Goal: Task Accomplishment & Management: Use online tool/utility

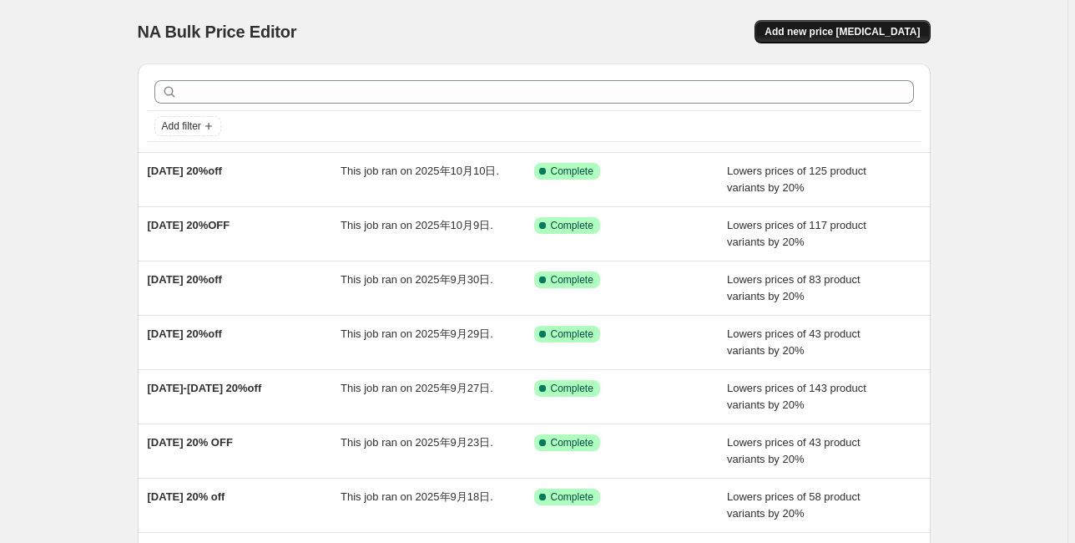
click at [884, 35] on span "Add new price [MEDICAL_DATA]" at bounding box center [842, 31] width 155 height 13
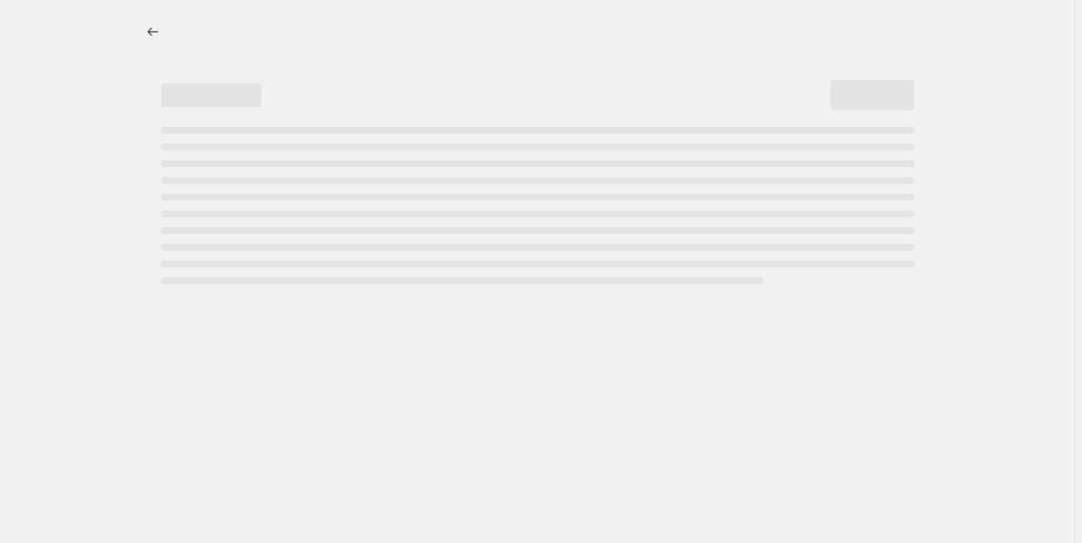
select select "percentage"
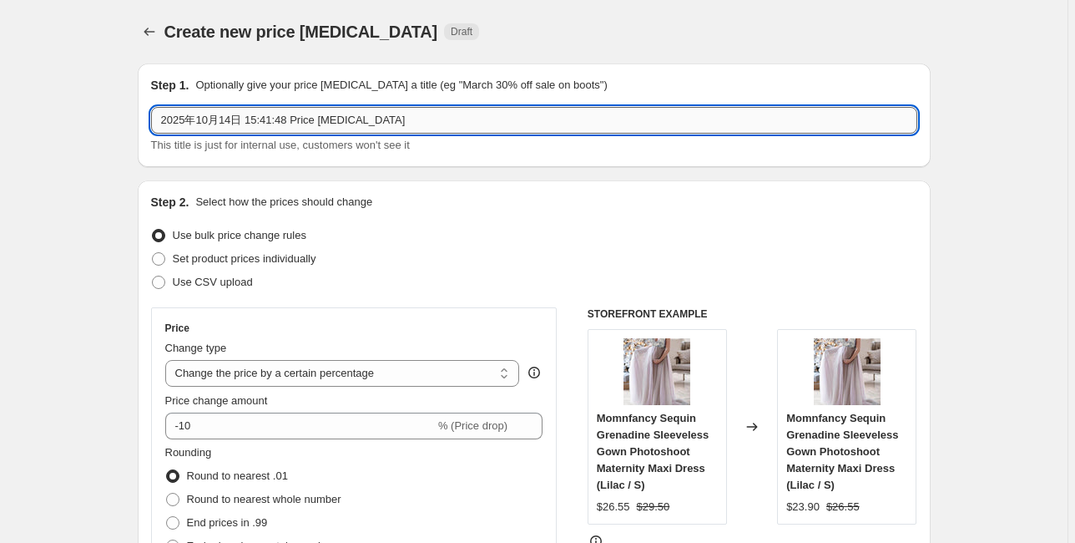
drag, startPoint x: 246, startPoint y: 120, endPoint x: 478, endPoint y: 120, distance: 232.1
click at [478, 120] on input "2025年10月14日 15:41:48 Price change job" at bounding box center [534, 120] width 766 height 27
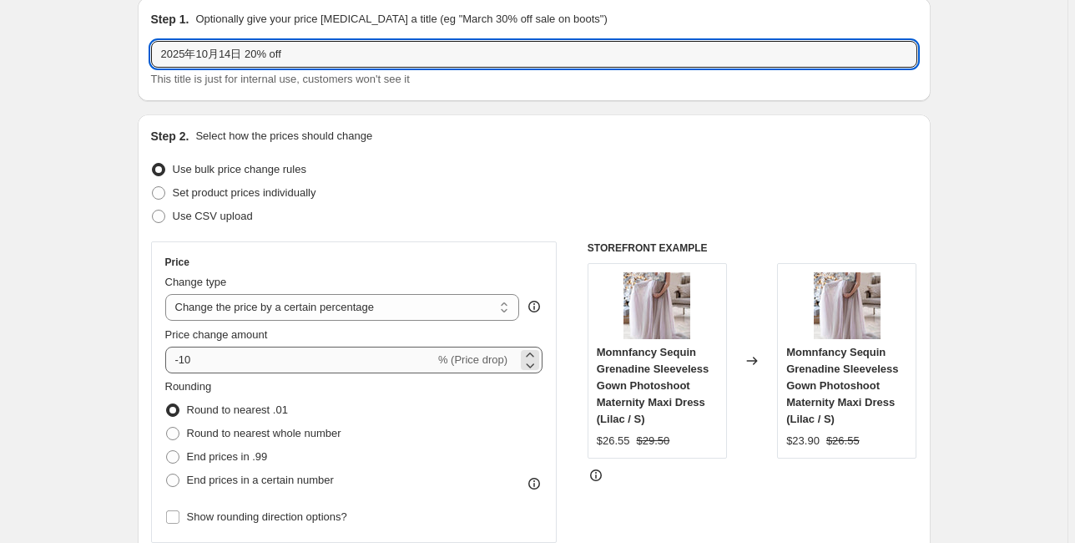
scroll to position [67, 0]
type input "2025年10月14日 20% off"
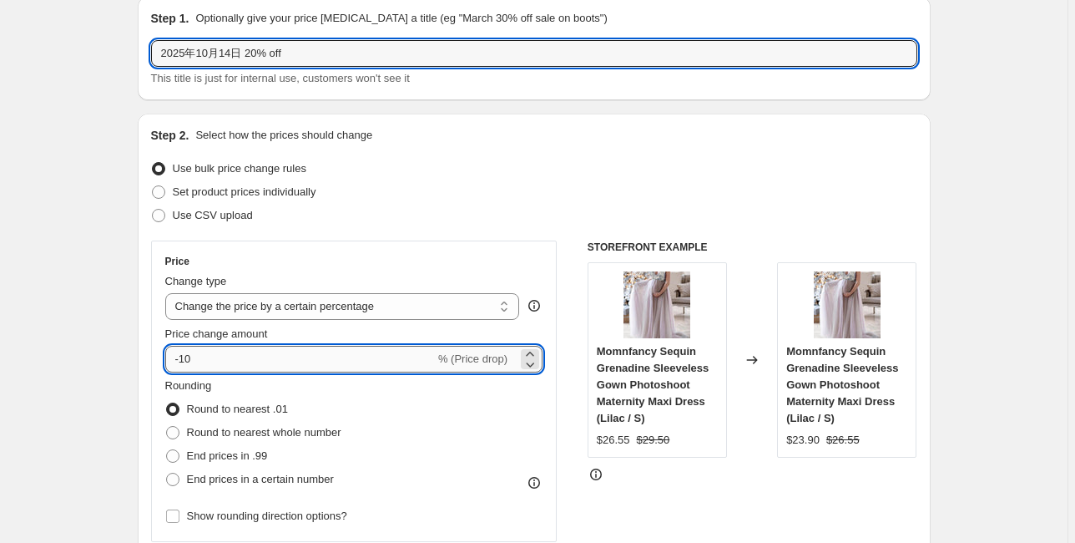
click at [254, 357] on input "-10" at bounding box center [300, 359] width 270 height 27
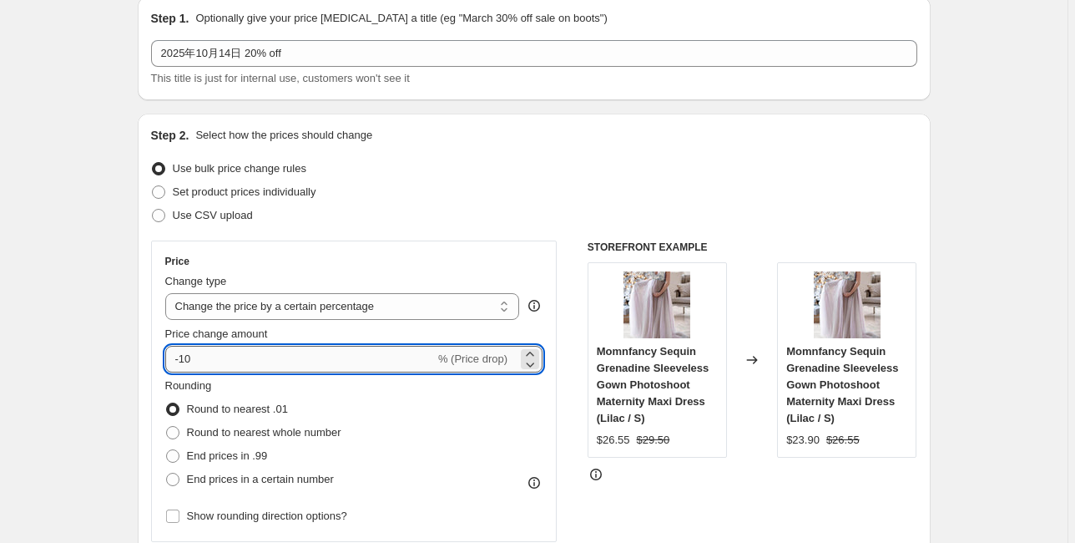
type input "-1"
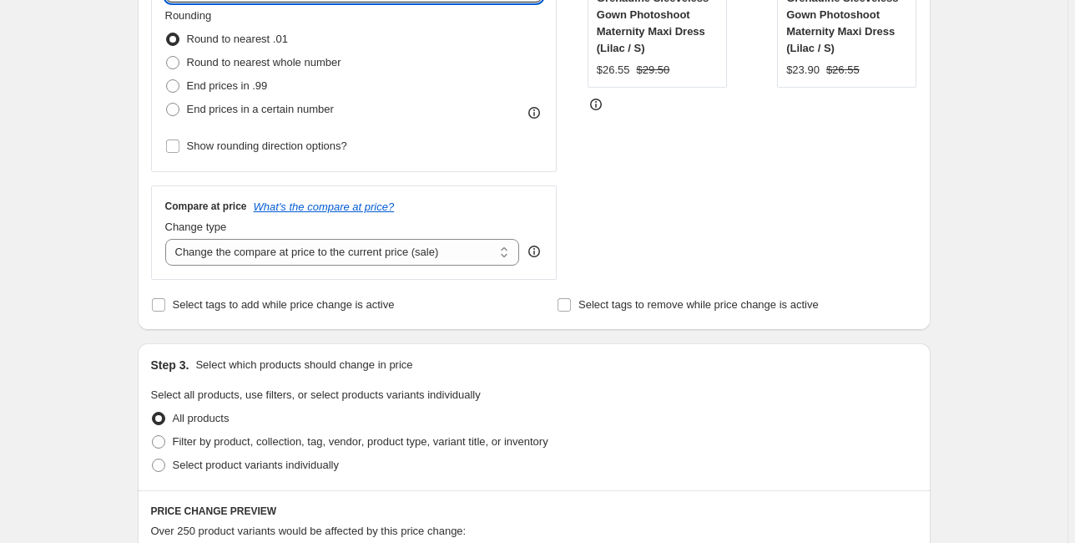
scroll to position [468, 0]
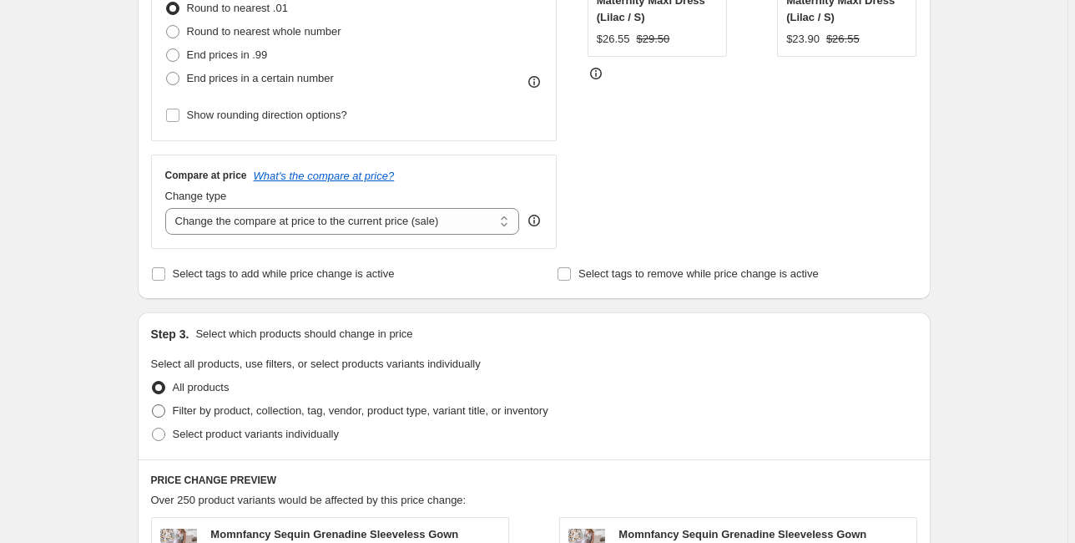
type input "-20"
click at [166, 412] on span at bounding box center [158, 410] width 15 height 15
click at [153, 405] on input "Filter by product, collection, tag, vendor, product type, variant title, or inv…" at bounding box center [152, 404] width 1 height 1
radio input "true"
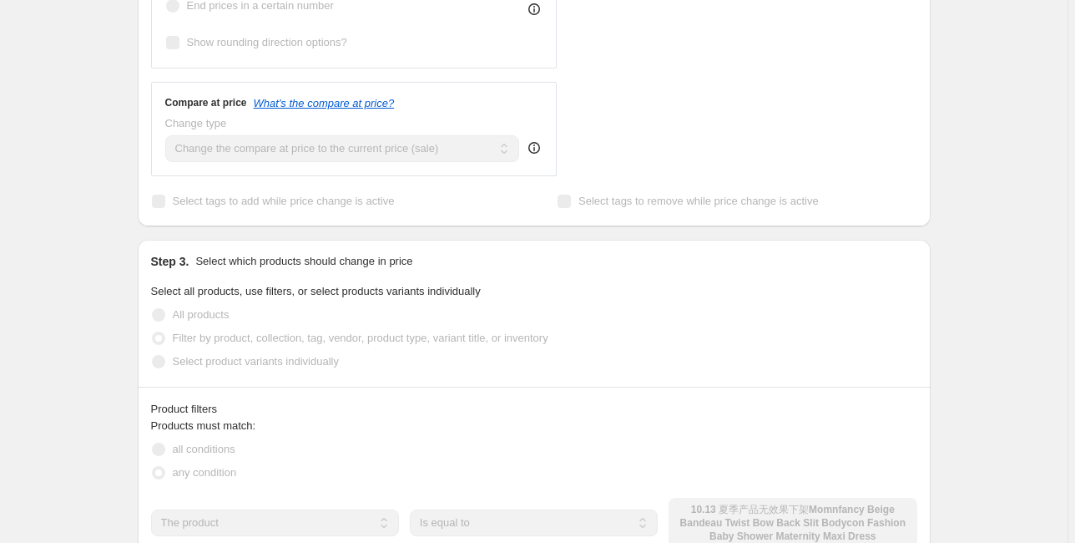
scroll to position [668, 0]
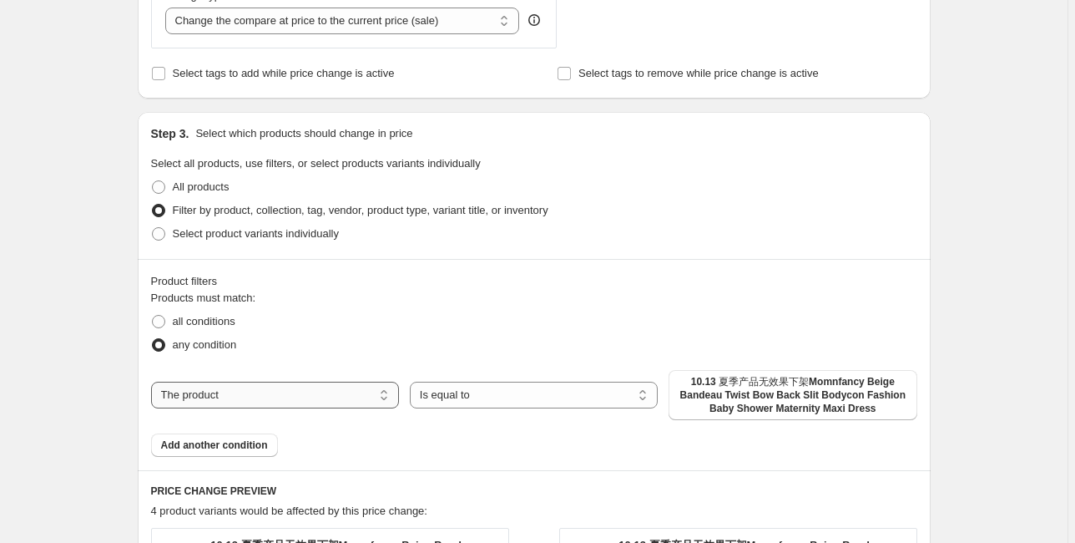
click at [243, 395] on select "The product The product's collection The product's tag The product's vendor The…" at bounding box center [275, 395] width 248 height 27
select select "tag"
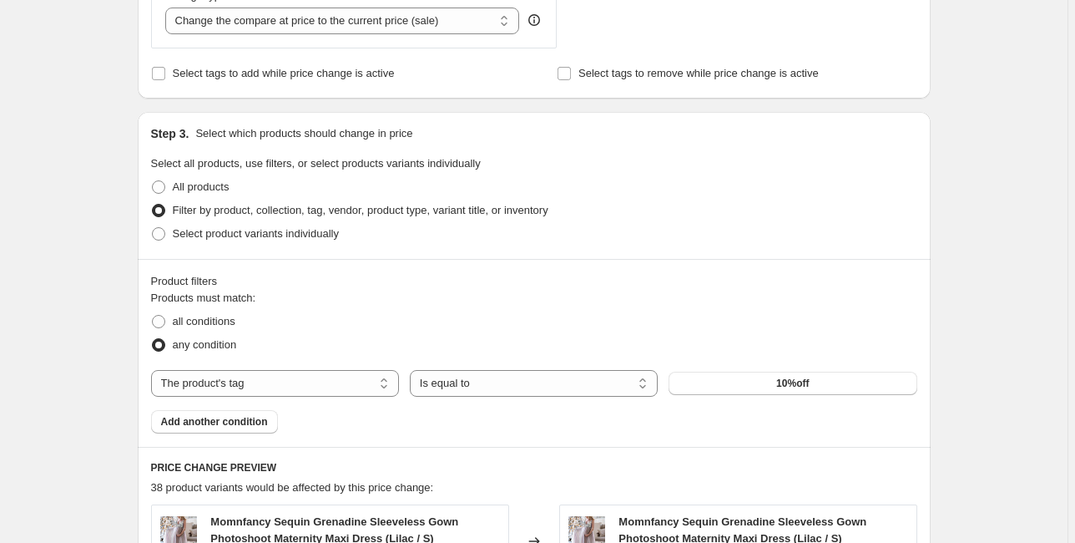
click at [776, 382] on button "10%off" at bounding box center [793, 383] width 248 height 23
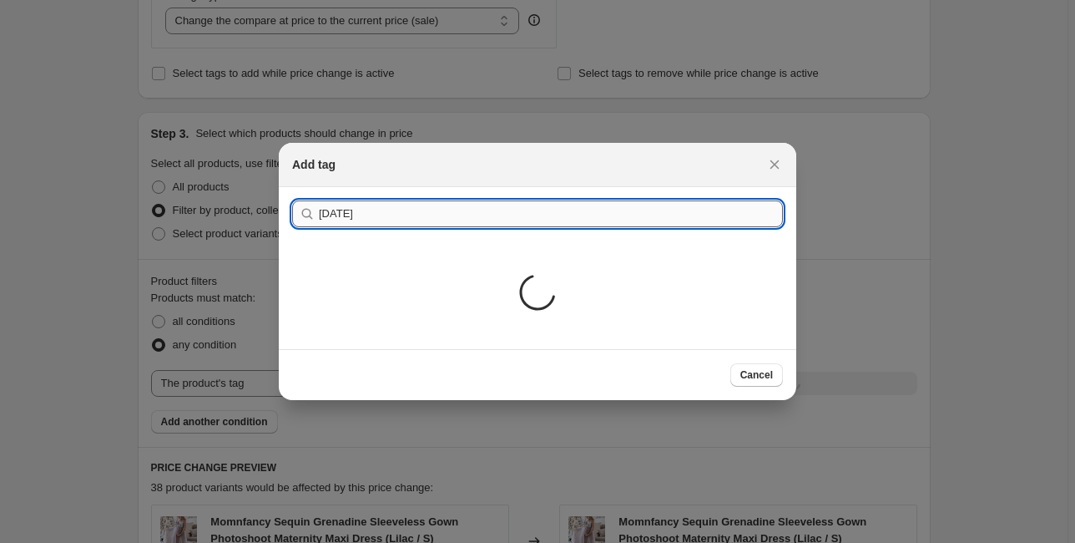
click at [292, 187] on button "Submit" at bounding box center [316, 196] width 48 height 18
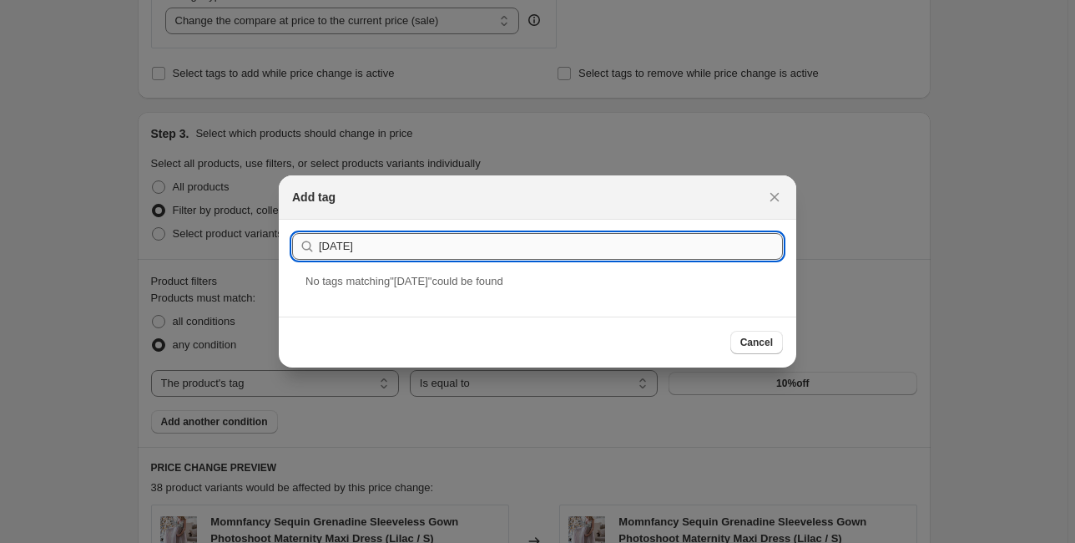
click at [292, 220] on button "Submit" at bounding box center [316, 229] width 48 height 18
drag, startPoint x: 393, startPoint y: 247, endPoint x: 351, endPoint y: 244, distance: 41.9
click at [351, 244] on input "2025/10/13" at bounding box center [551, 246] width 464 height 27
click at [292, 220] on button "Submit" at bounding box center [316, 229] width 48 height 18
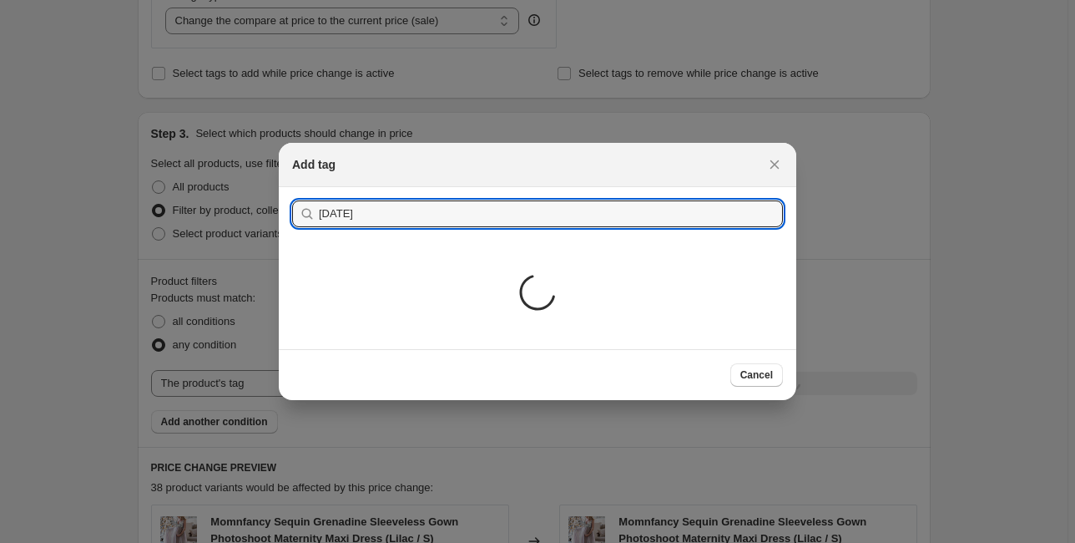
type input "[DATE]"
click at [292, 187] on button "Submit" at bounding box center [316, 196] width 48 height 18
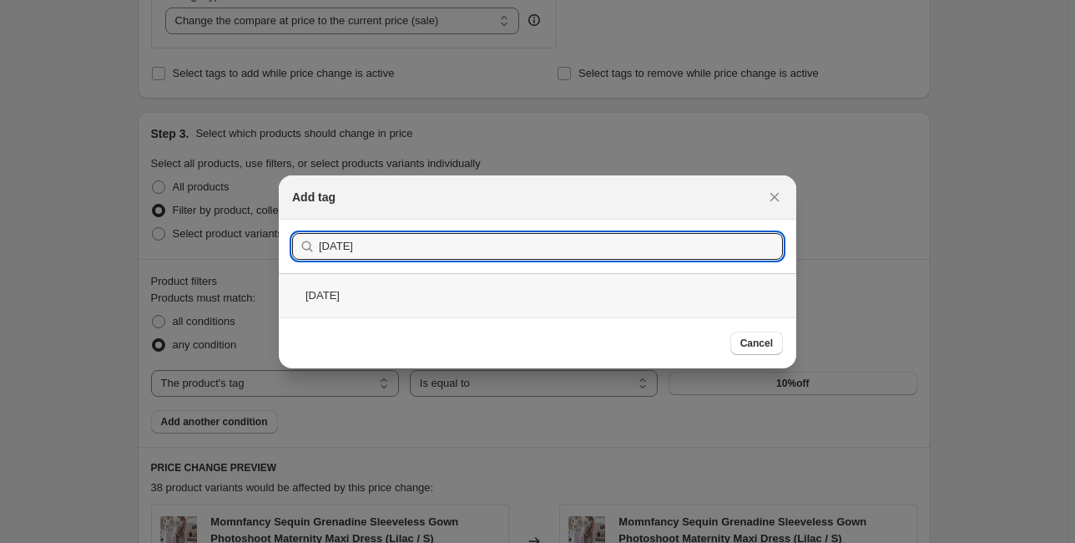
click at [427, 294] on div "[DATE]" at bounding box center [538, 295] width 518 height 44
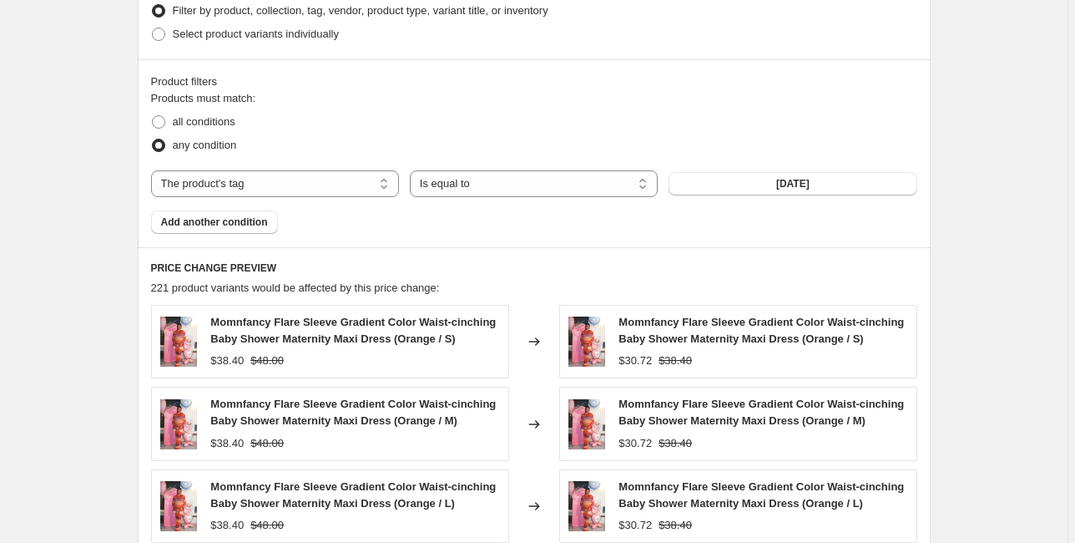
scroll to position [868, 0]
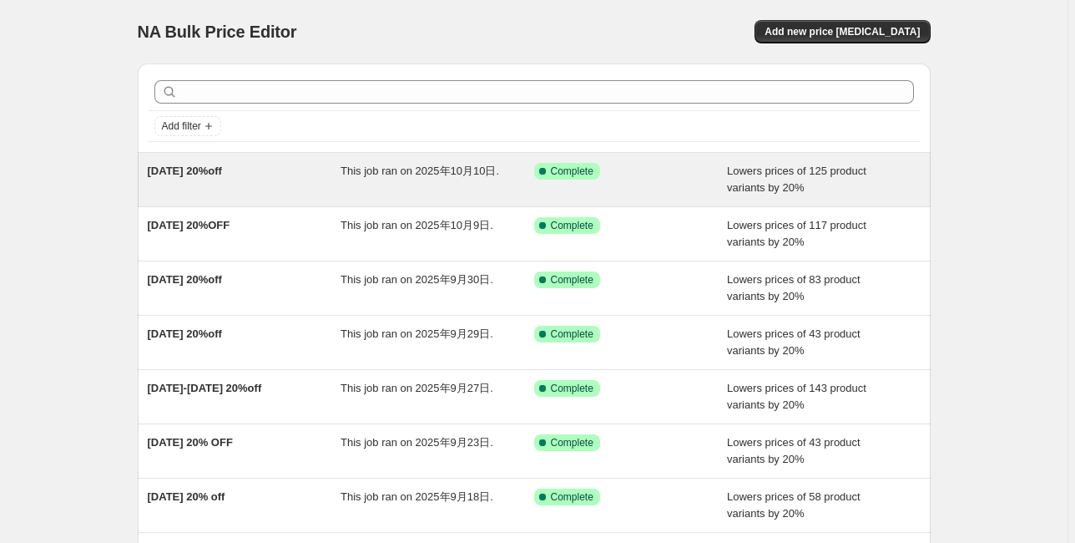
click at [210, 171] on span "[DATE] 20%off" at bounding box center [185, 170] width 74 height 13
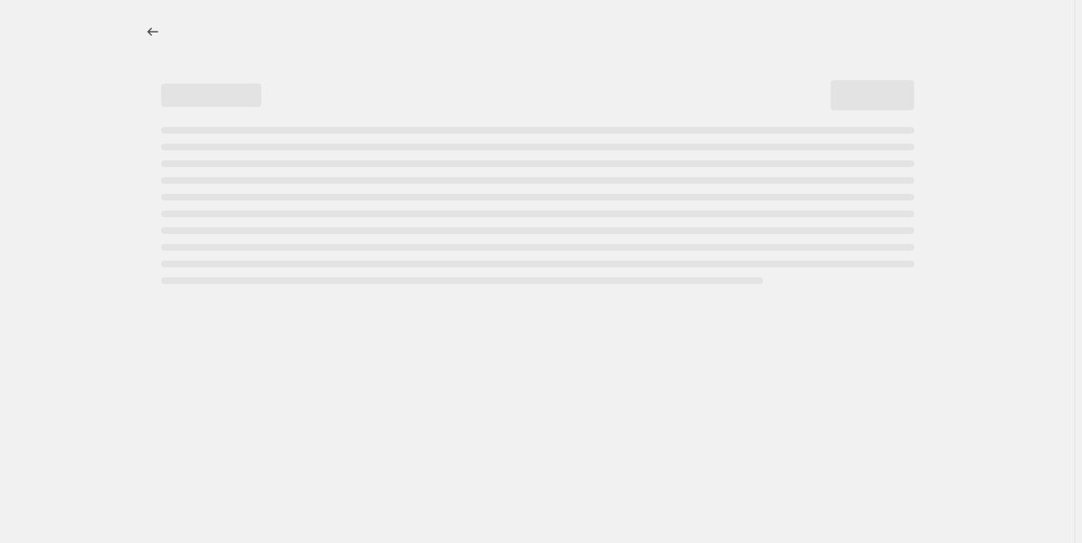
select select "percentage"
select select "tag"
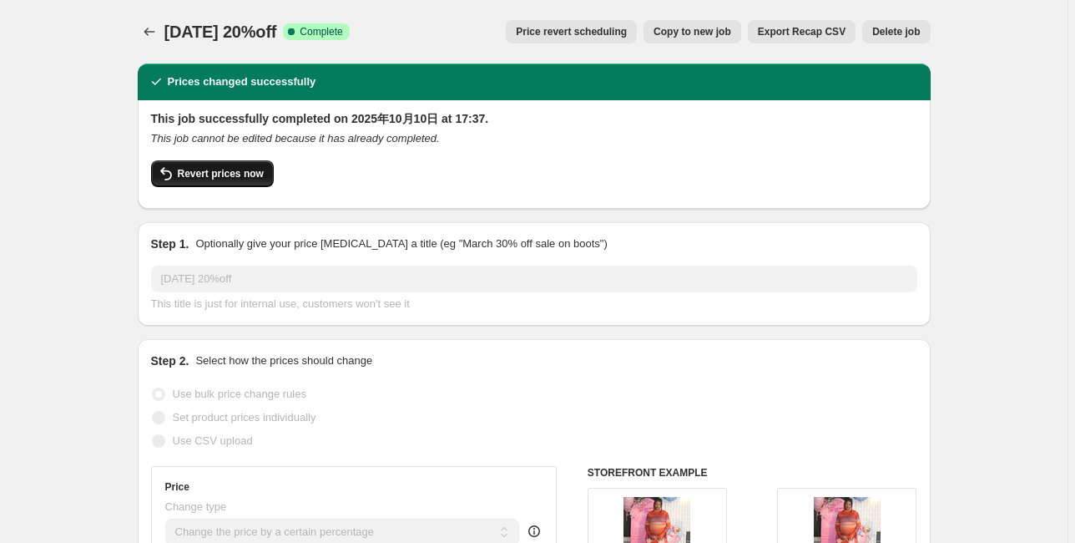
click at [234, 177] on span "Revert prices now" at bounding box center [221, 173] width 86 height 13
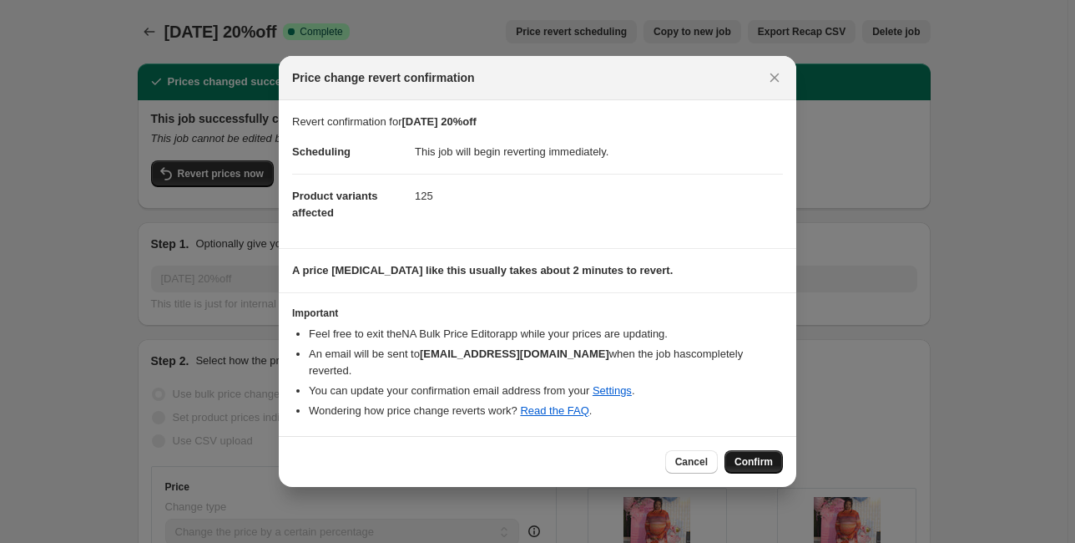
click at [763, 450] on button "Confirm" at bounding box center [754, 461] width 58 height 23
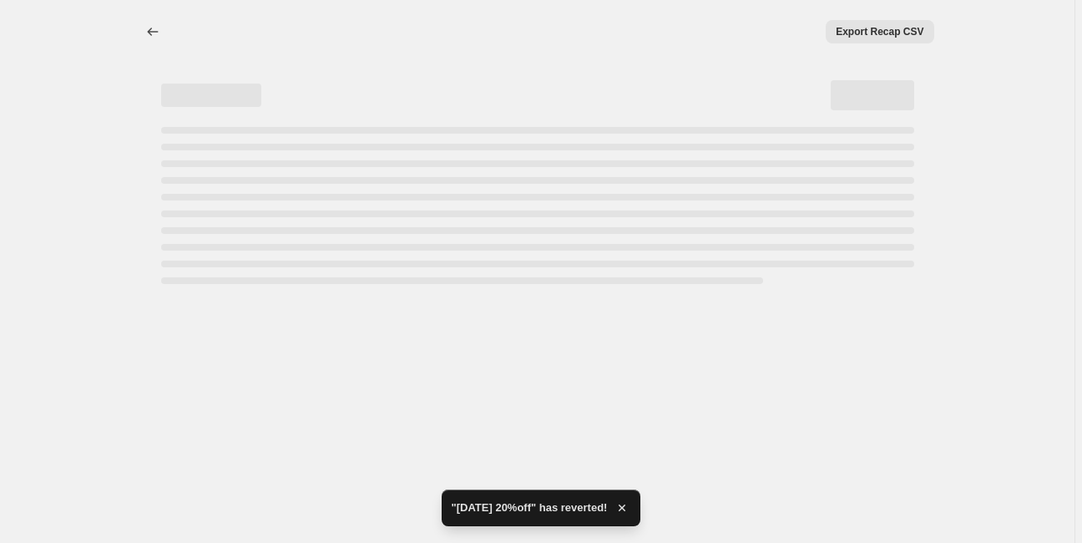
select select "percentage"
select select "tag"
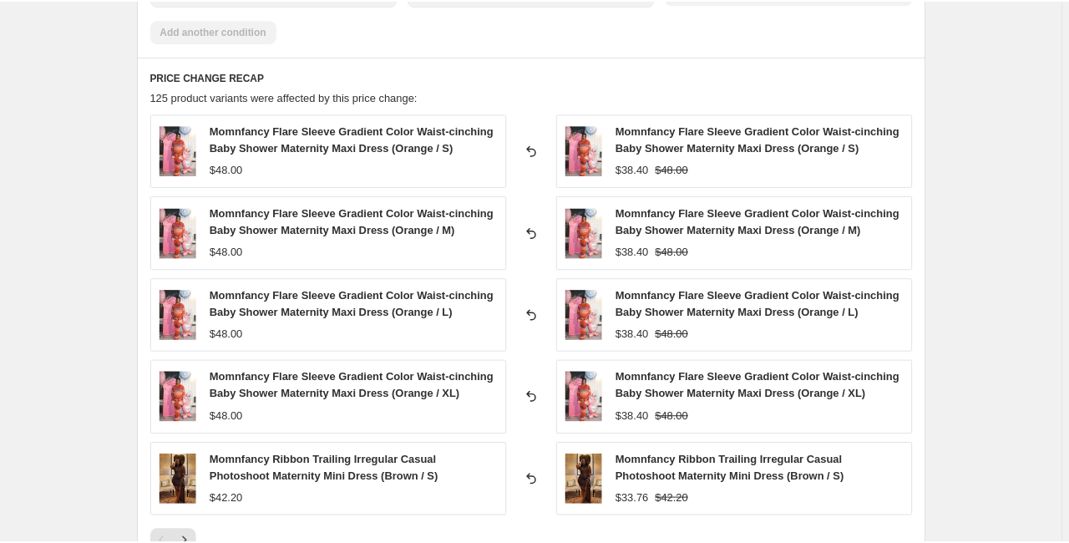
scroll to position [1403, 0]
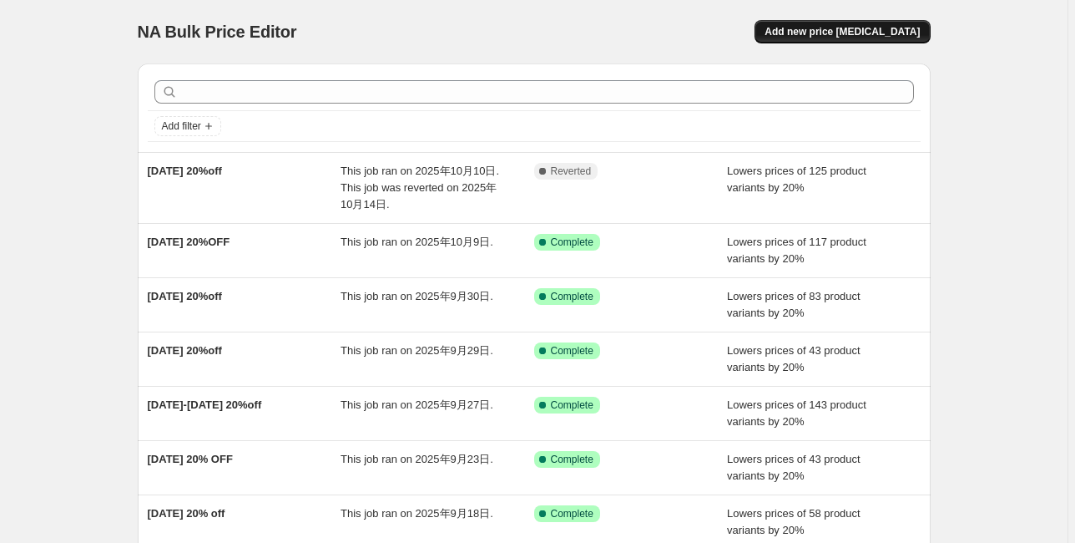
click at [848, 37] on span "Add new price [MEDICAL_DATA]" at bounding box center [842, 31] width 155 height 13
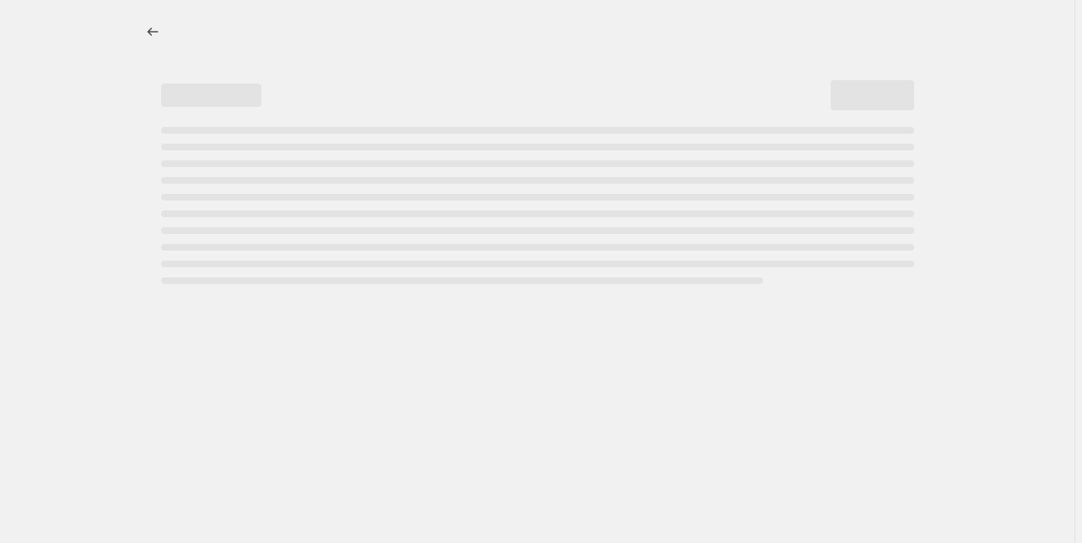
select select "percentage"
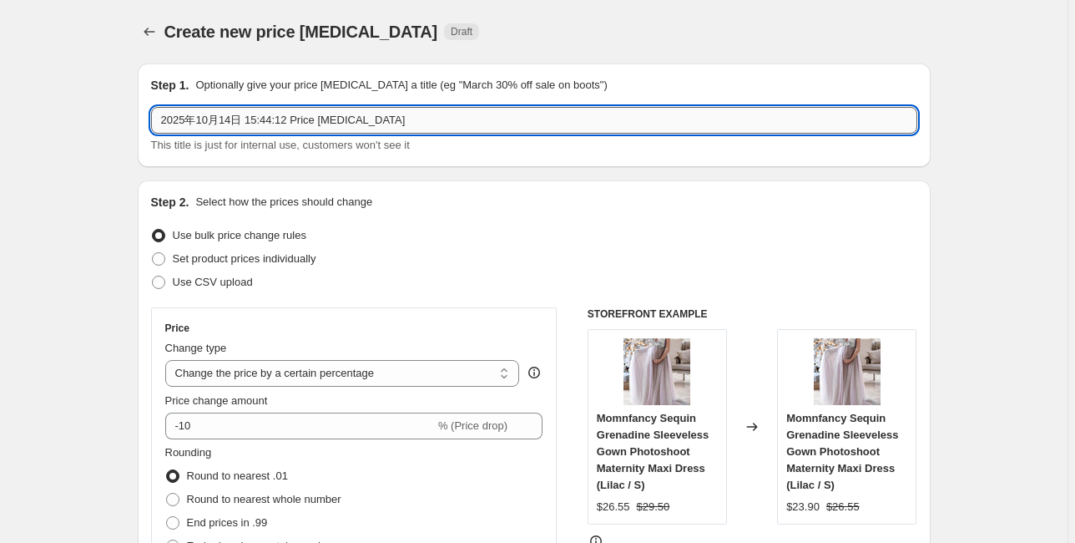
drag, startPoint x: 227, startPoint y: 119, endPoint x: 441, endPoint y: 114, distance: 213.8
click at [441, 114] on input "2025年10月14日 15:44:12 Price [MEDICAL_DATA]" at bounding box center [534, 120] width 766 height 27
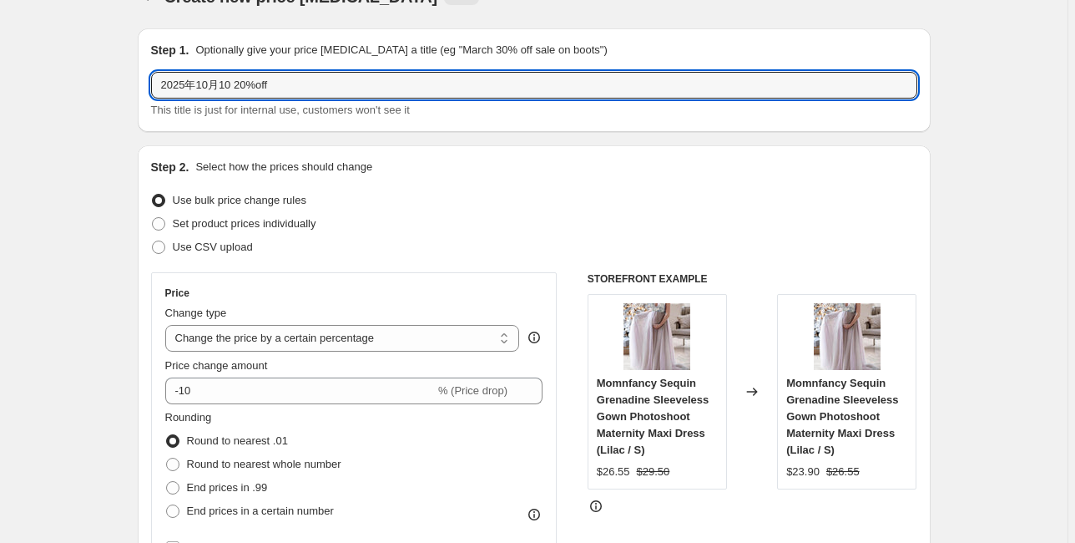
scroll to position [67, 0]
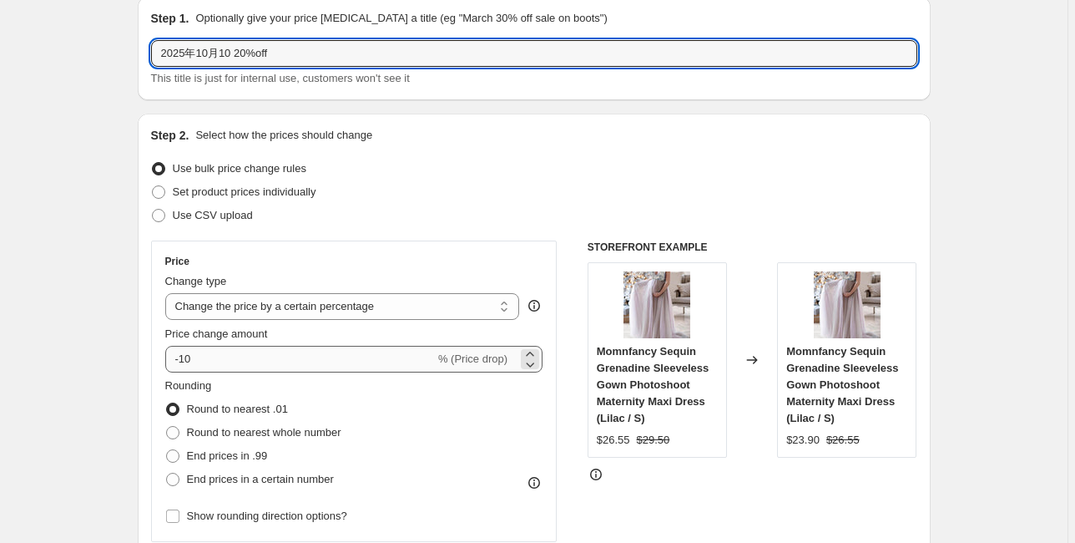
type input "2025年10月10 20%off"
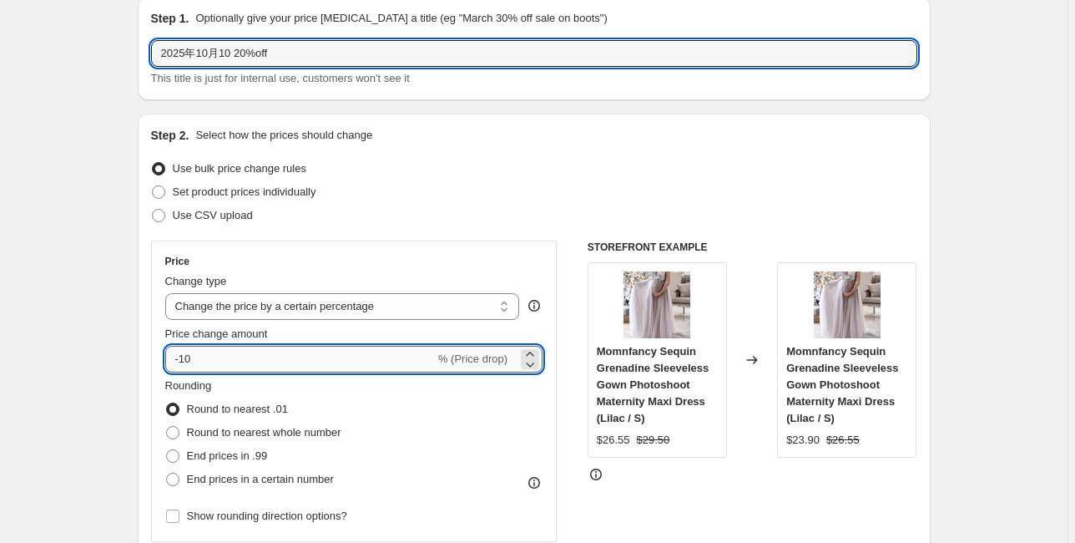
click at [283, 361] on input "-10" at bounding box center [300, 359] width 270 height 27
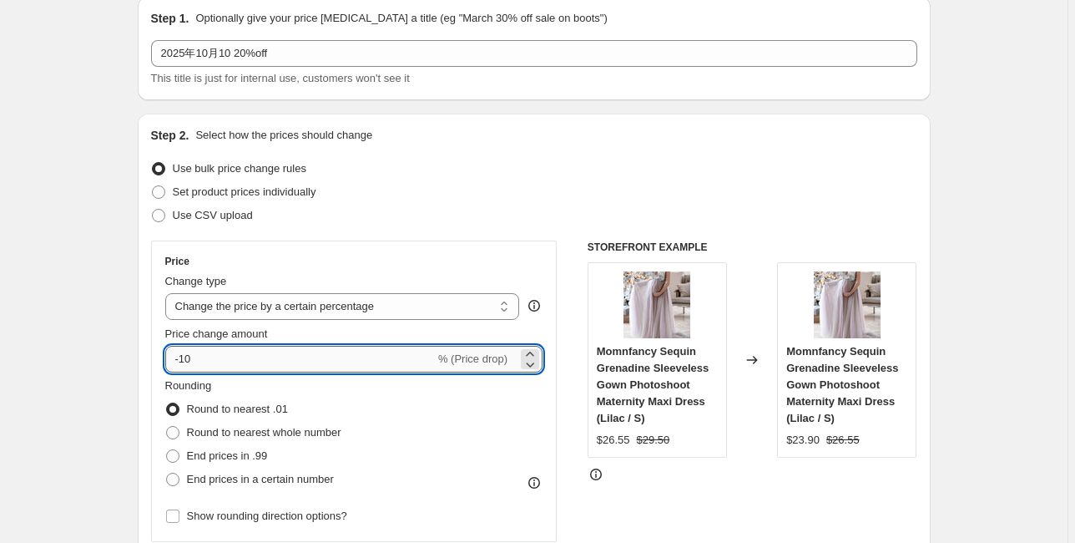
type input "-1"
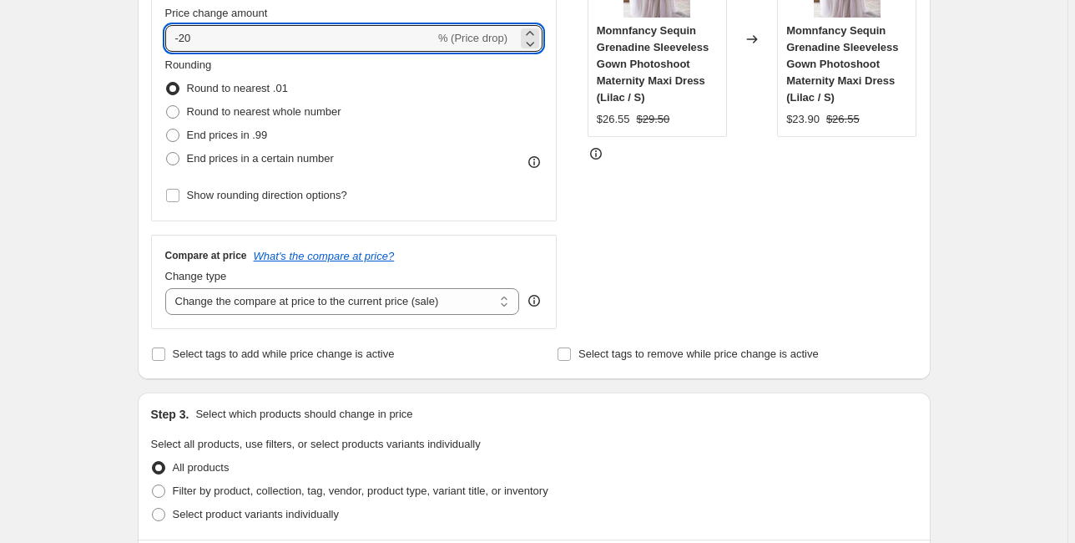
scroll to position [534, 0]
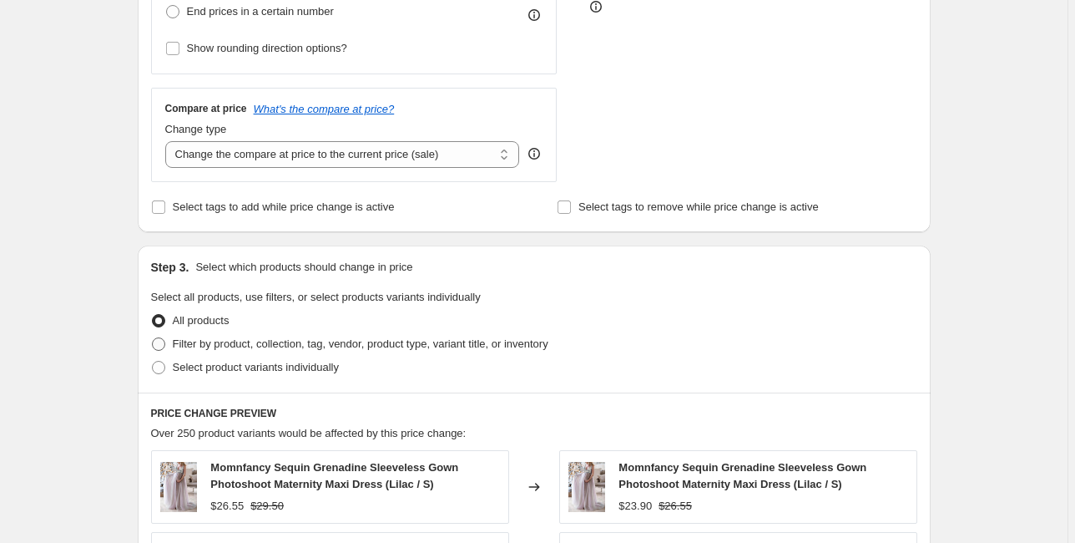
type input "-20"
click at [186, 345] on span "Filter by product, collection, tag, vendor, product type, variant title, or inv…" at bounding box center [361, 343] width 376 height 13
click at [153, 338] on input "Filter by product, collection, tag, vendor, product type, variant title, or inv…" at bounding box center [152, 337] width 1 height 1
radio input "true"
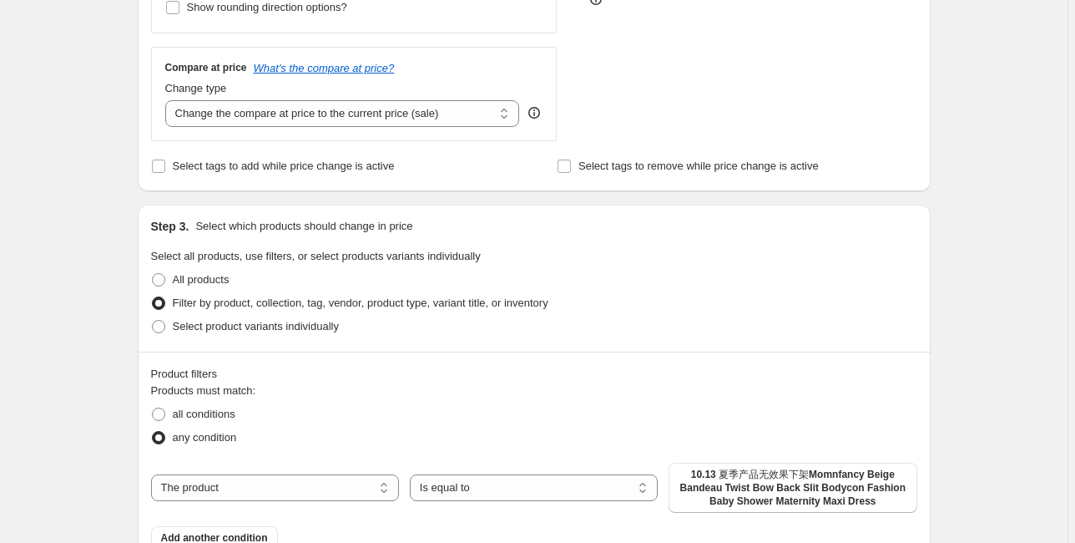
scroll to position [735, 0]
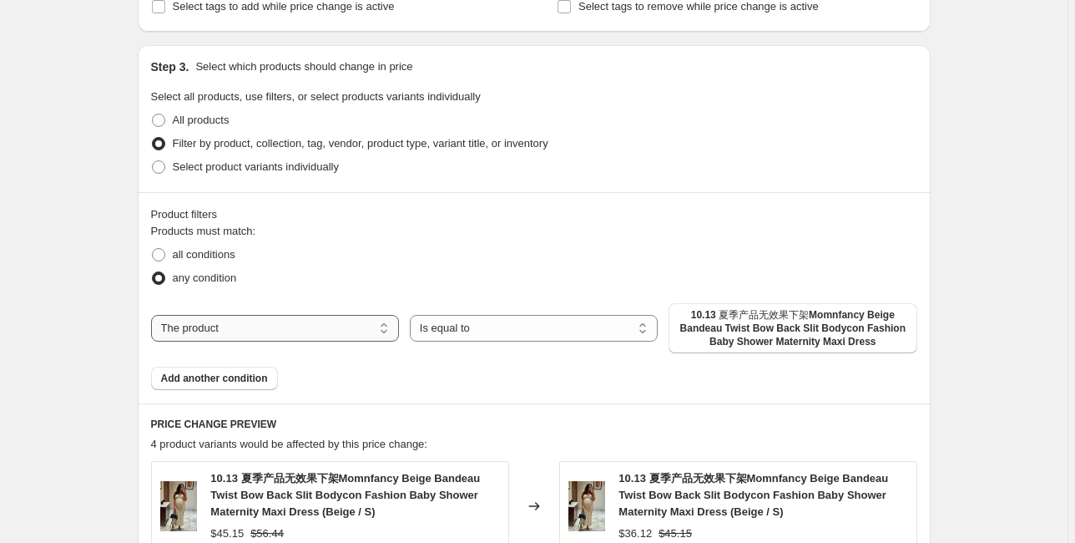
click at [314, 337] on select "The product The product's collection The product's tag The product's vendor The…" at bounding box center [275, 328] width 248 height 27
select select "tag"
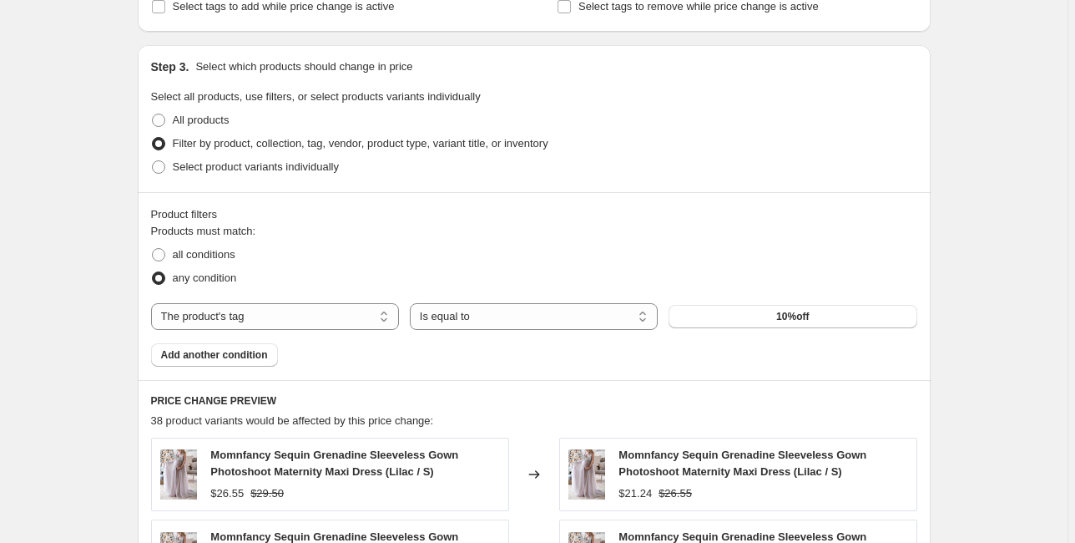
click at [731, 313] on button "10%off" at bounding box center [793, 316] width 248 height 23
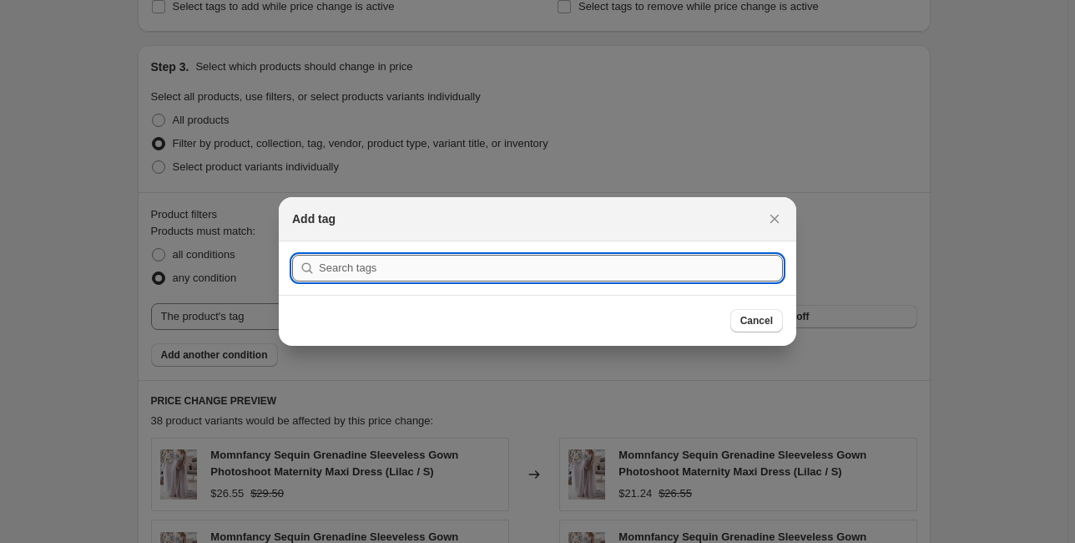
click at [446, 259] on input ":r2f:" at bounding box center [551, 268] width 464 height 27
type input "[DATE]"
click at [292, 241] on button "Submit" at bounding box center [316, 250] width 48 height 18
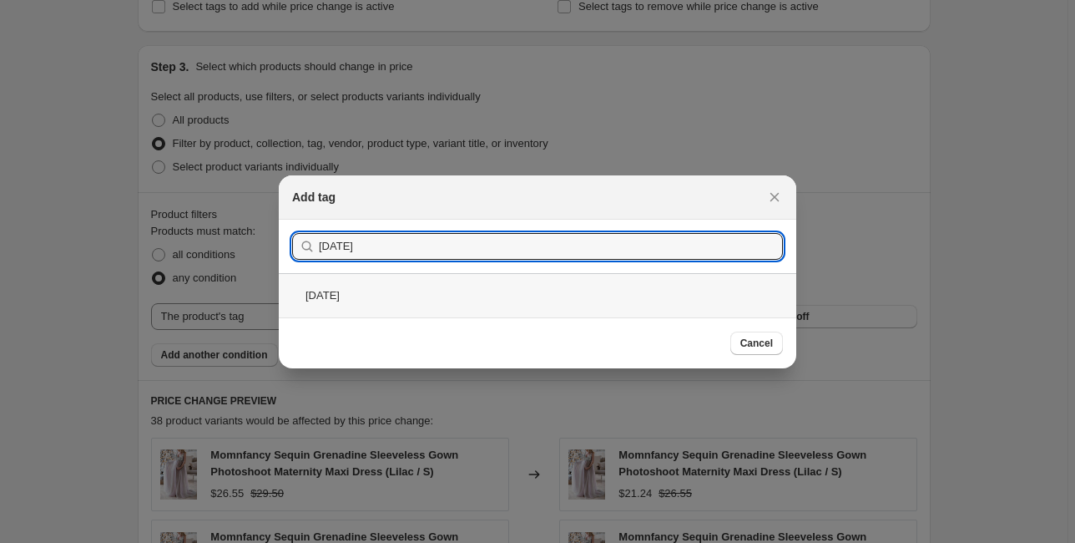
click at [410, 289] on div "[DATE]" at bounding box center [538, 295] width 518 height 44
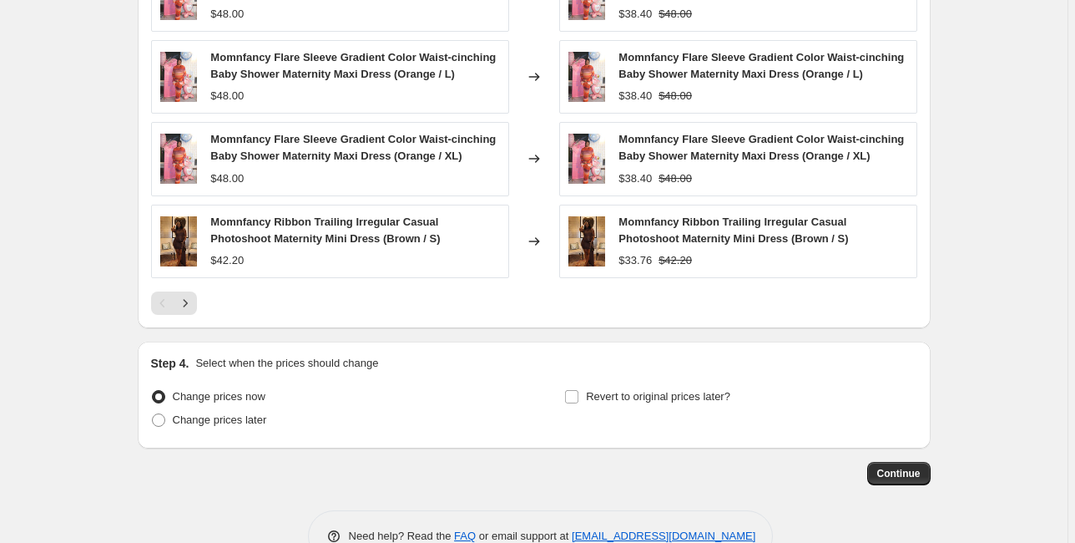
scroll to position [1339, 0]
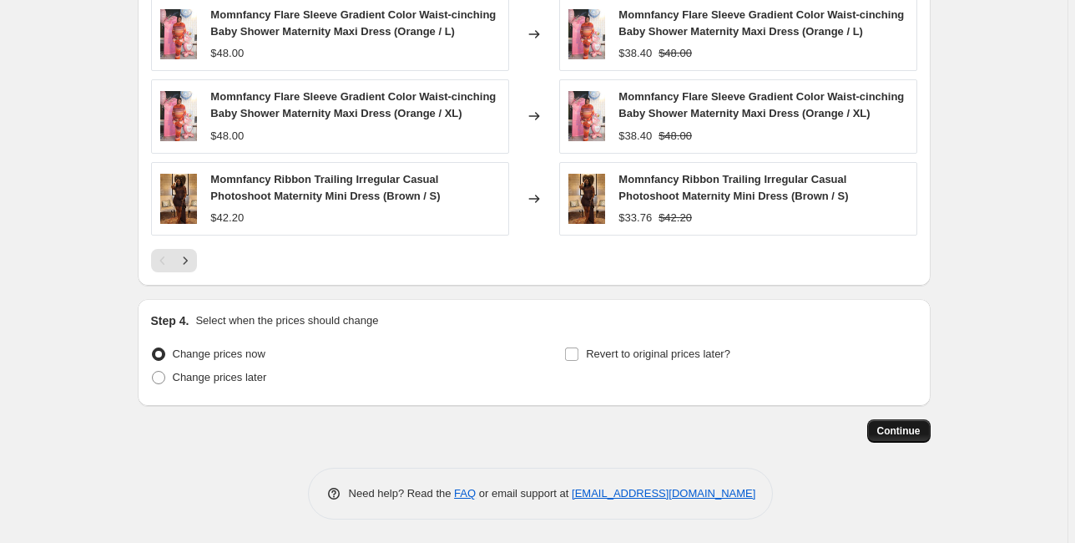
click at [904, 426] on span "Continue" at bounding box center [898, 430] width 43 height 13
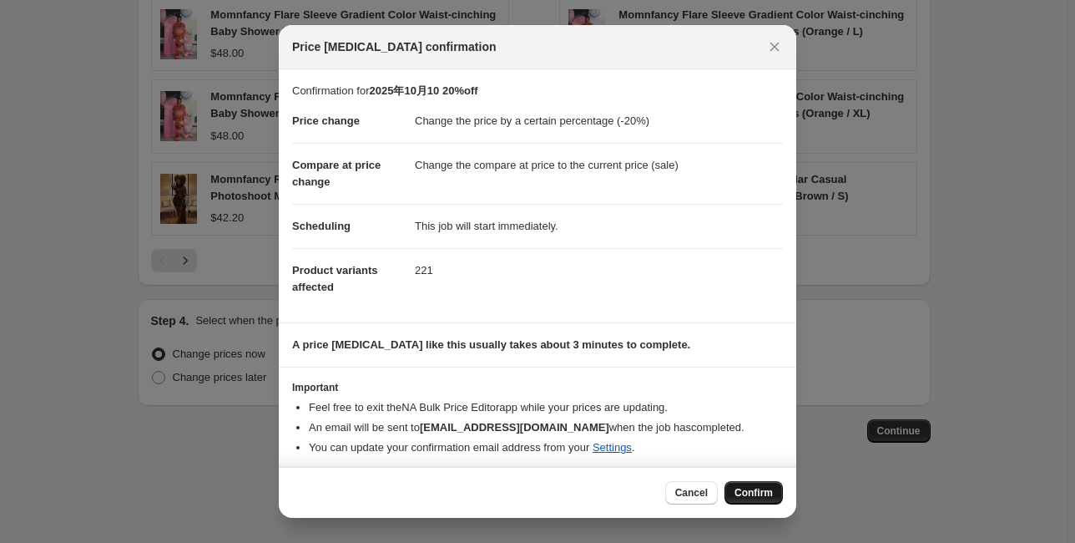
click at [751, 488] on span "Confirm" at bounding box center [754, 492] width 38 height 13
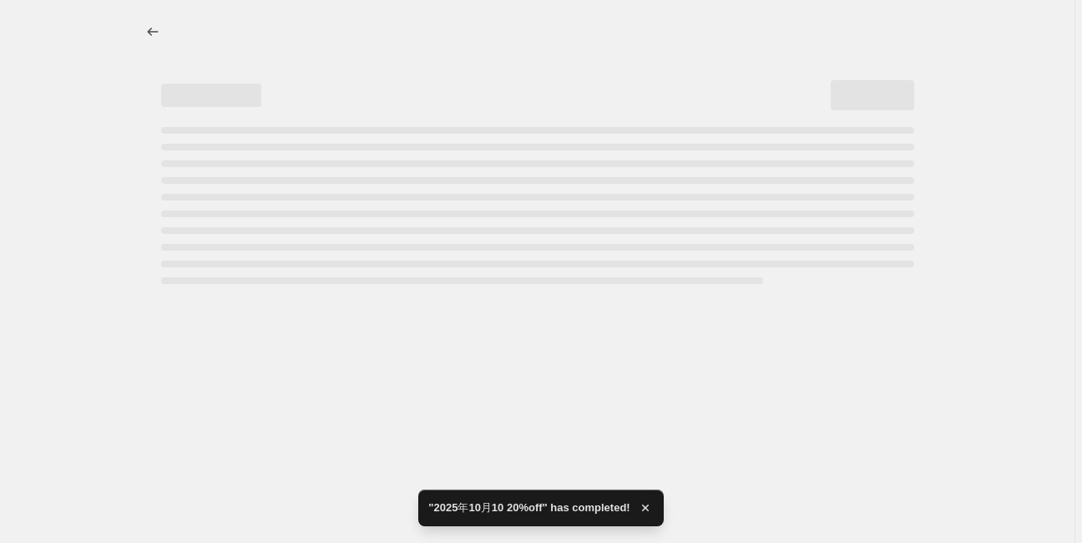
select select "percentage"
select select "tag"
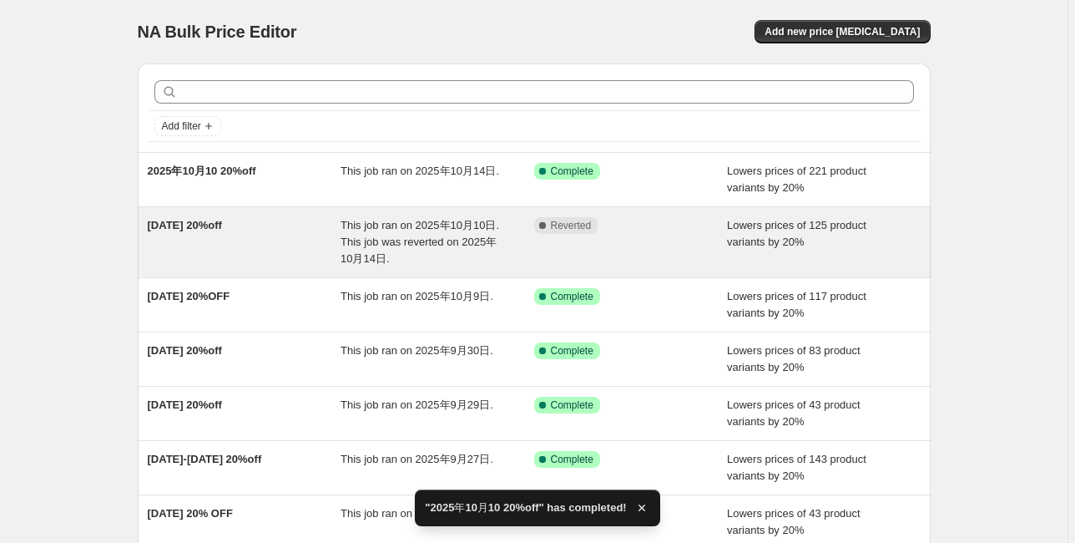
click at [213, 230] on span "[DATE] 20%off" at bounding box center [185, 225] width 74 height 13
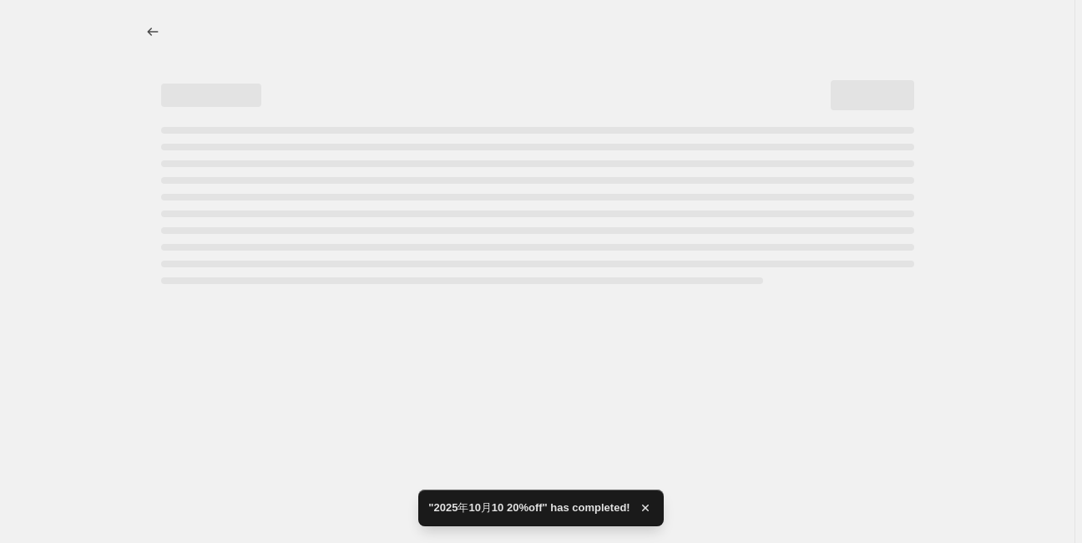
select select "percentage"
select select "tag"
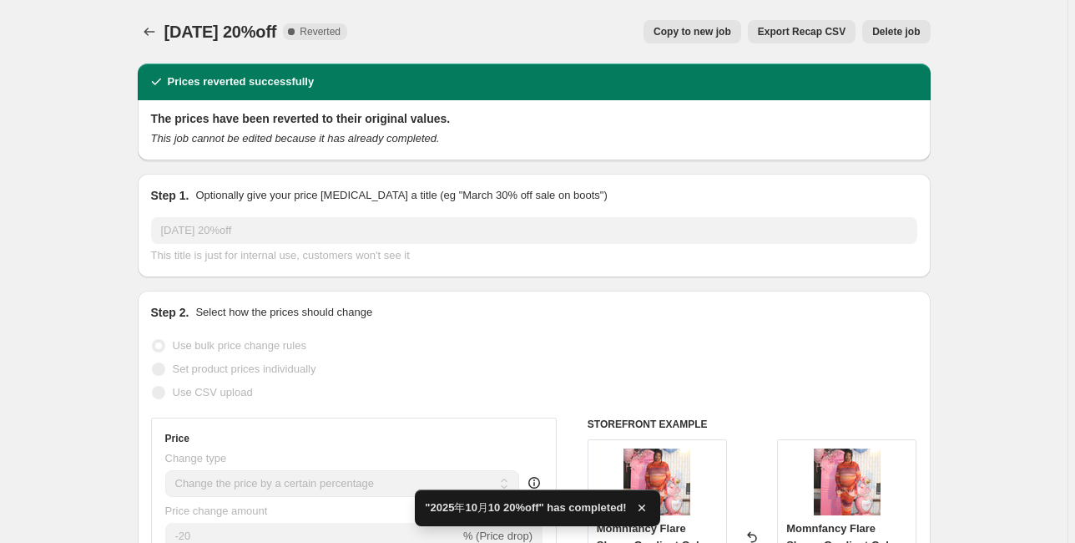
click at [892, 28] on span "Delete job" at bounding box center [896, 31] width 48 height 13
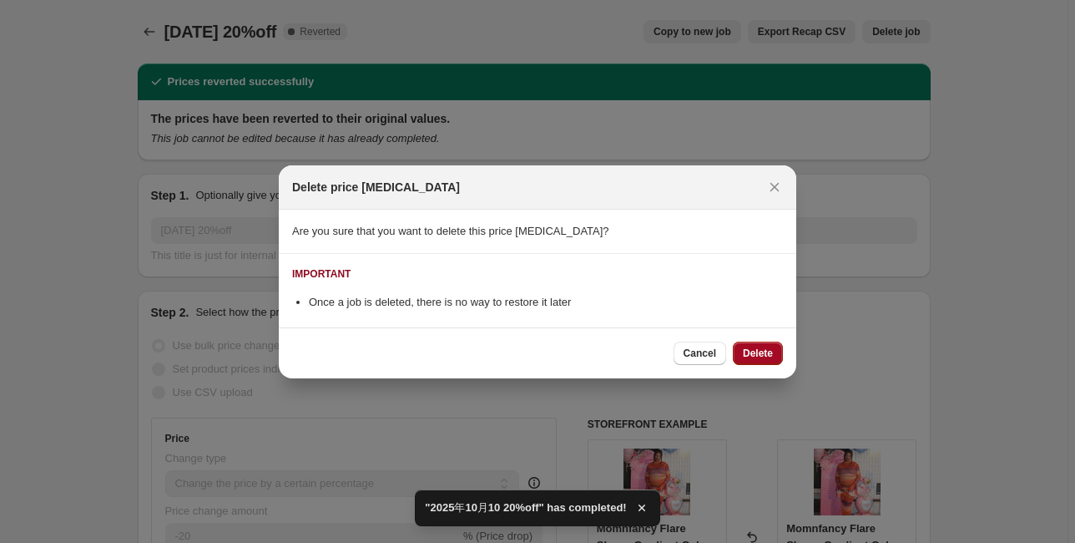
click at [771, 354] on span "Delete" at bounding box center [758, 352] width 30 height 13
